Goal: Information Seeking & Learning: Learn about a topic

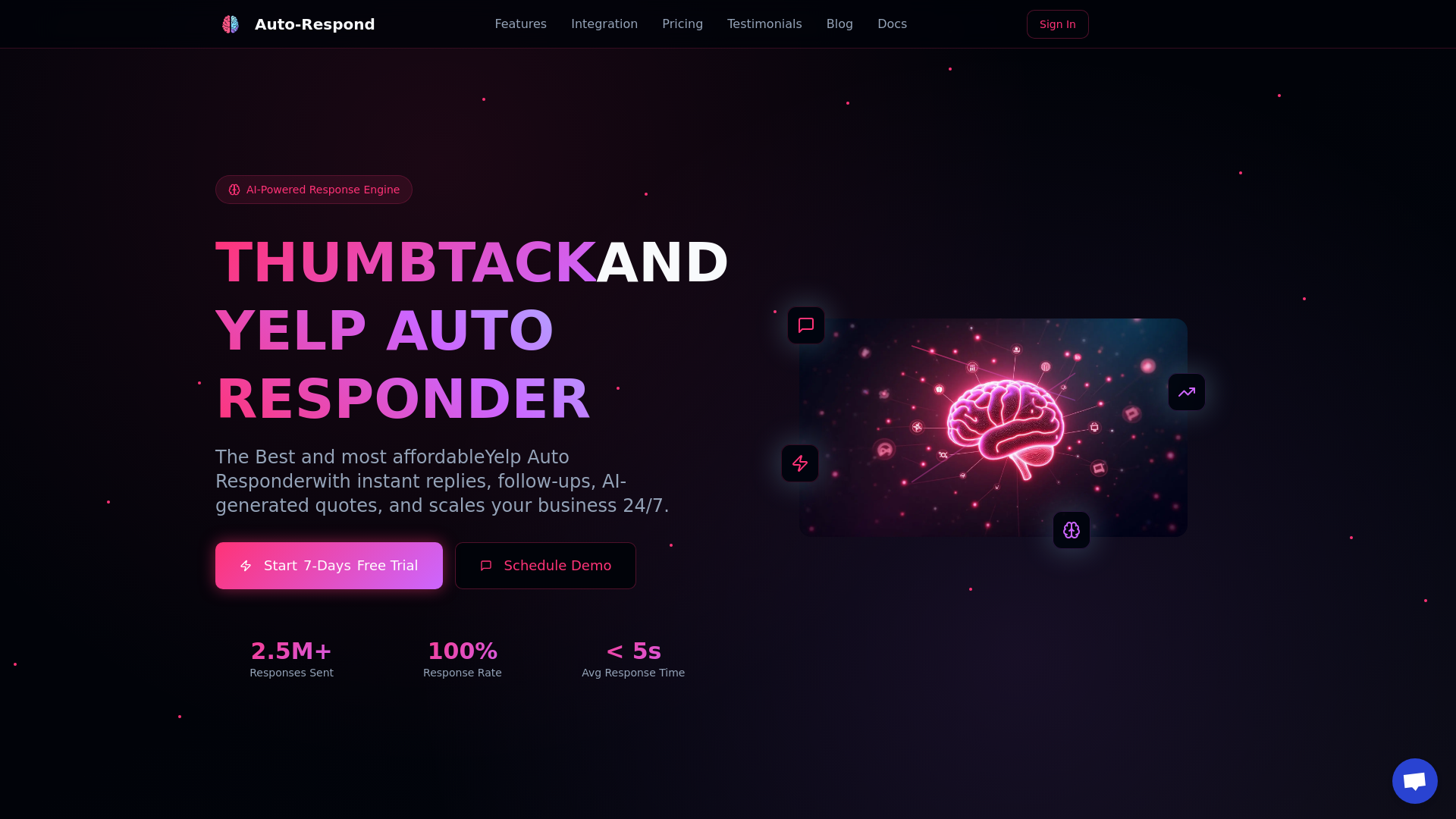
click at [827, 24] on link "Blog" at bounding box center [840, 24] width 27 height 18
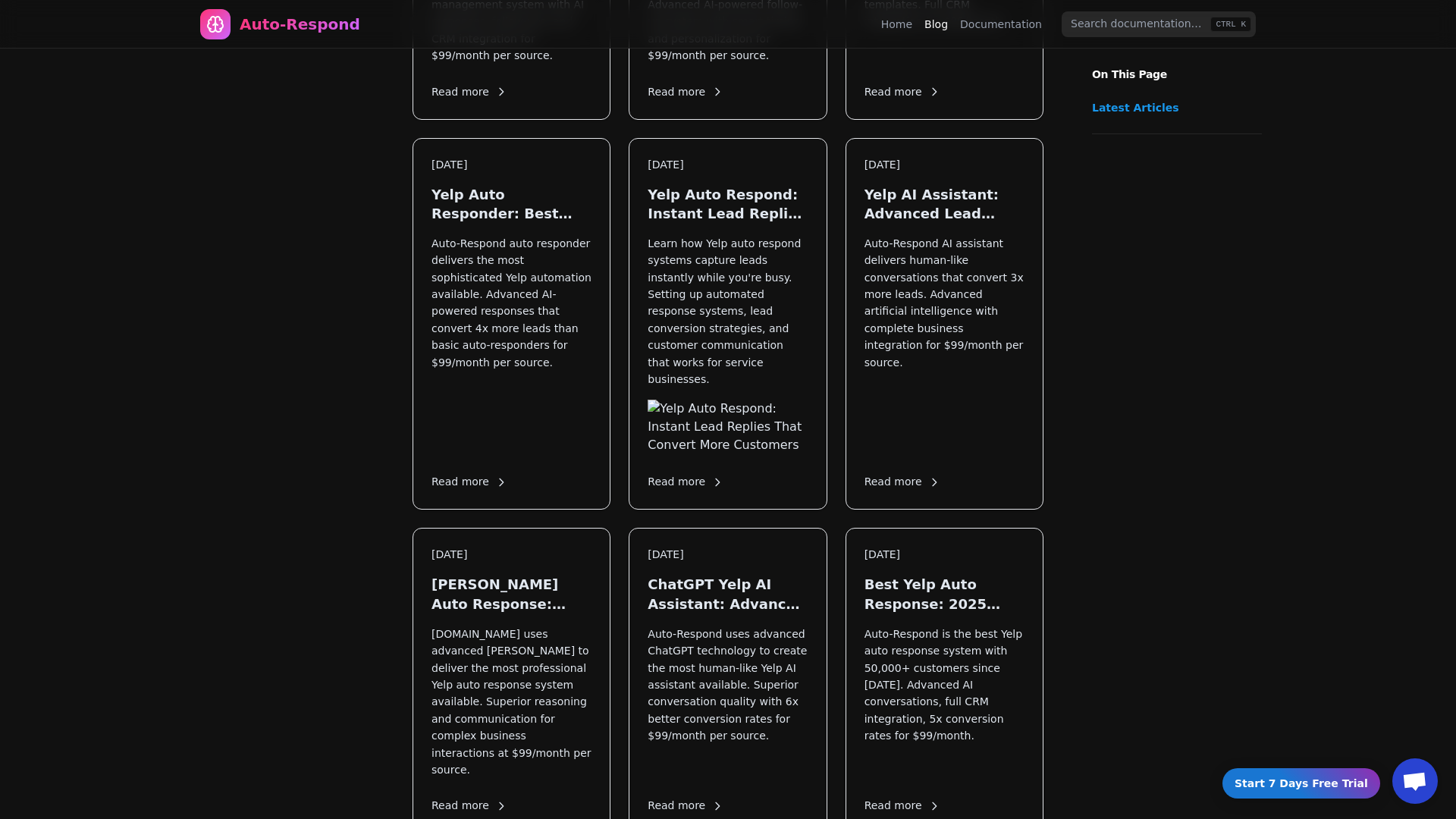
scroll to position [1833, 0]
